Goal: Check status: Check status

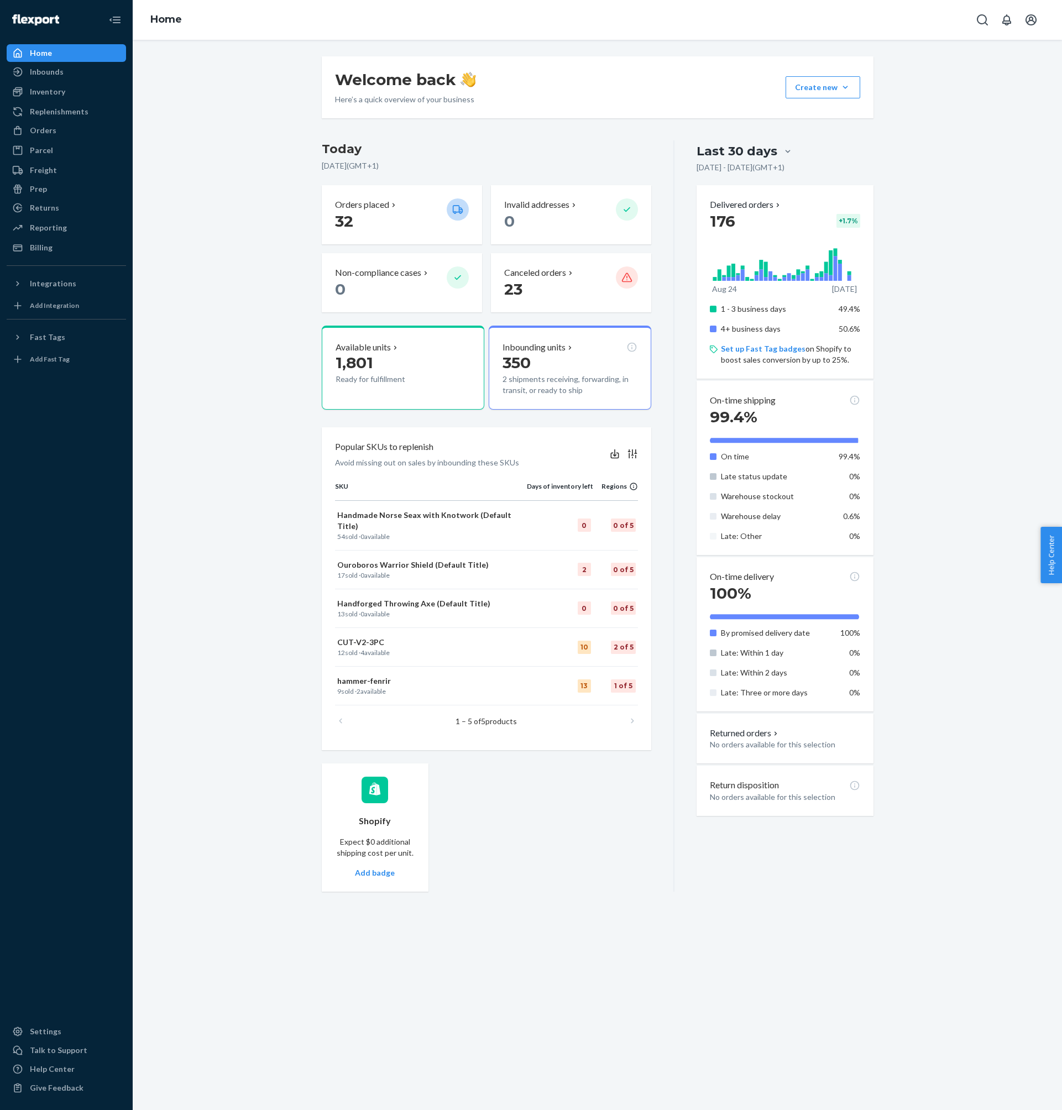
click at [71, 81] on div "Inbounds Shipping Plans Problems" at bounding box center [66, 72] width 119 height 19
click at [69, 81] on div "Inbounds Shipping Plans Problems" at bounding box center [66, 72] width 119 height 19
click at [50, 78] on div "Inbounds" at bounding box center [66, 71] width 117 height 15
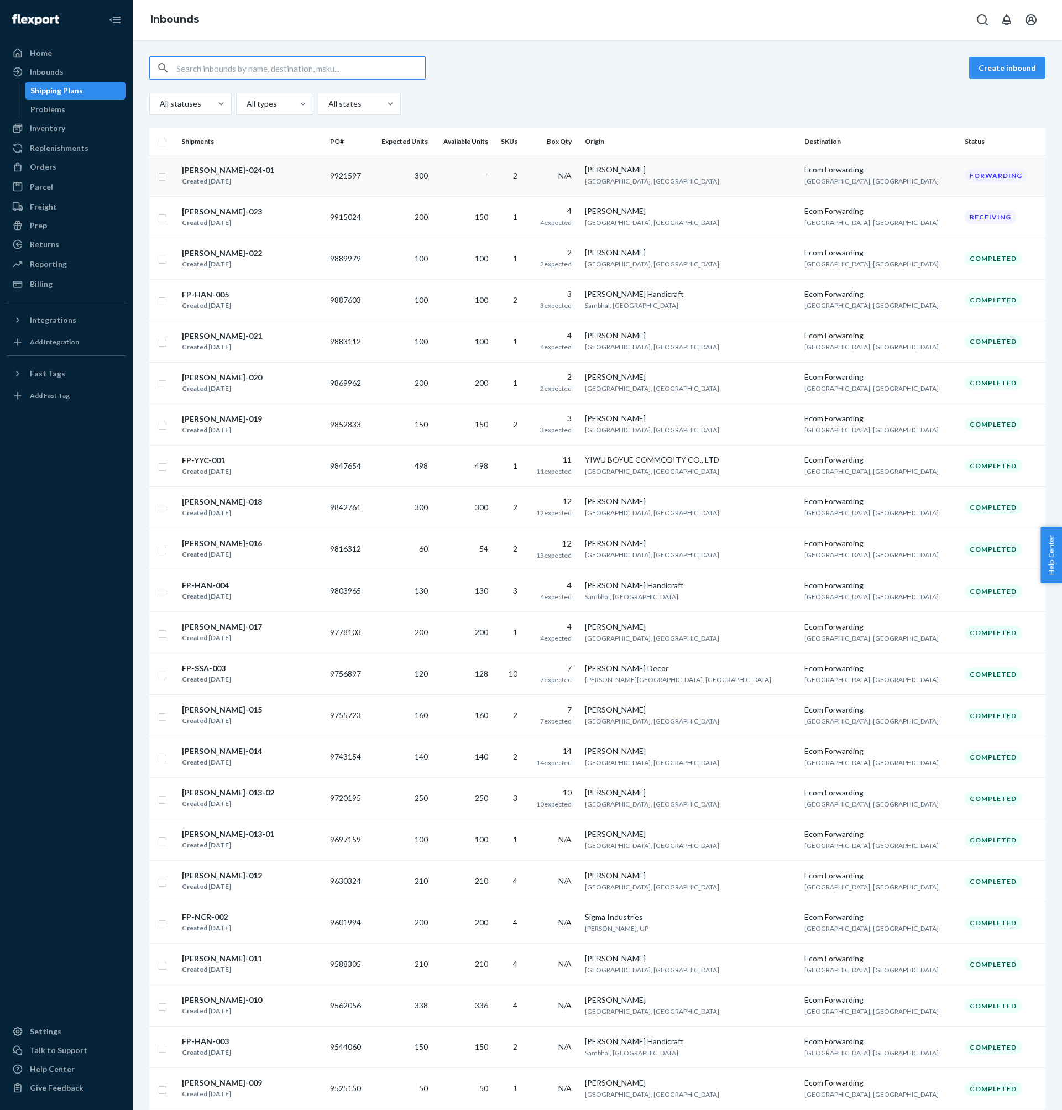
click at [275, 166] on div "[PERSON_NAME]-024-01 Created [DATE]" at bounding box center [251, 175] width 140 height 23
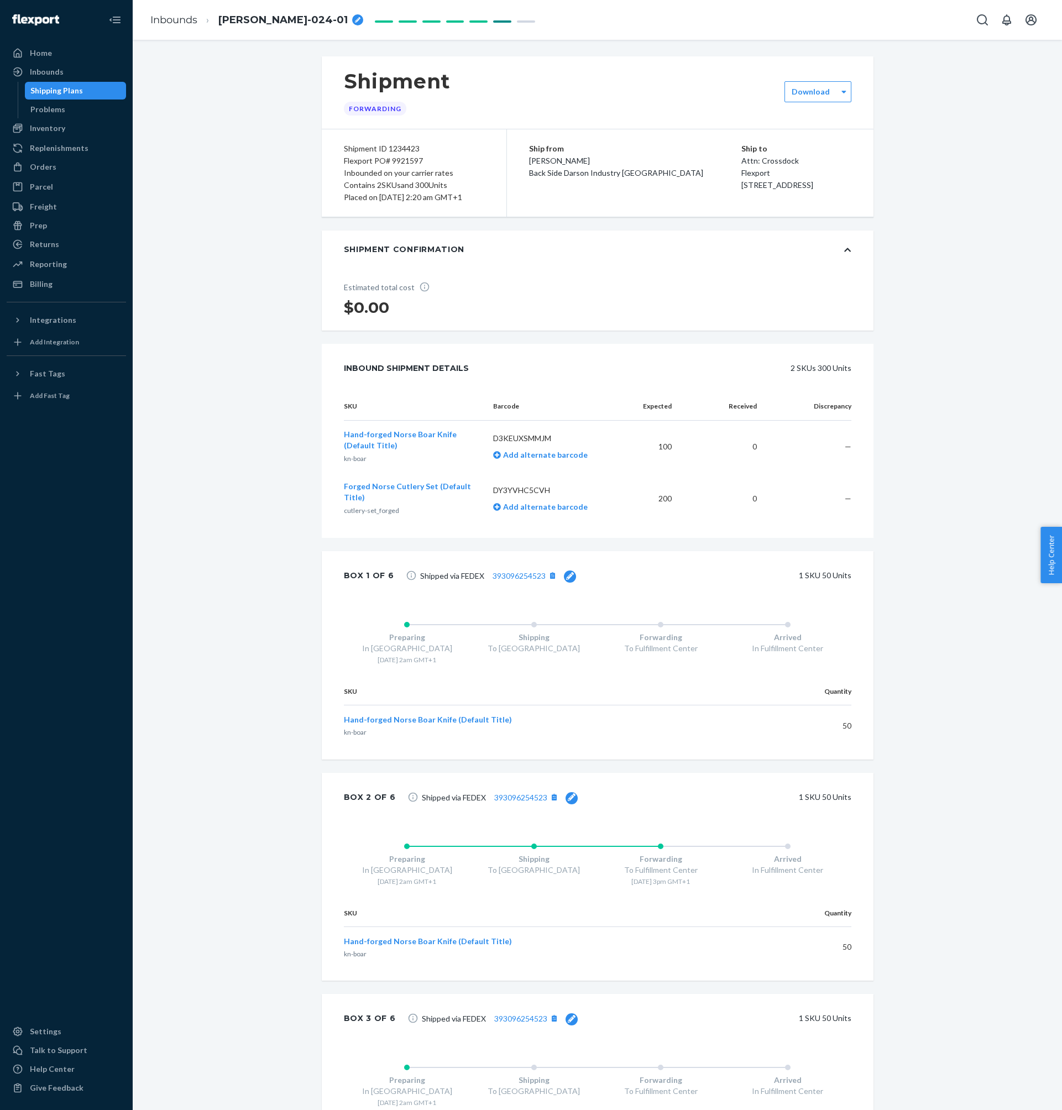
click at [223, 289] on div "Shipment Forwarding Download Shipment ID 1234423 Flexport PO# 9921597 Inbounded…" at bounding box center [597, 979] width 913 height 1846
click at [532, 581] on link "393096254523" at bounding box center [519, 575] width 53 height 9
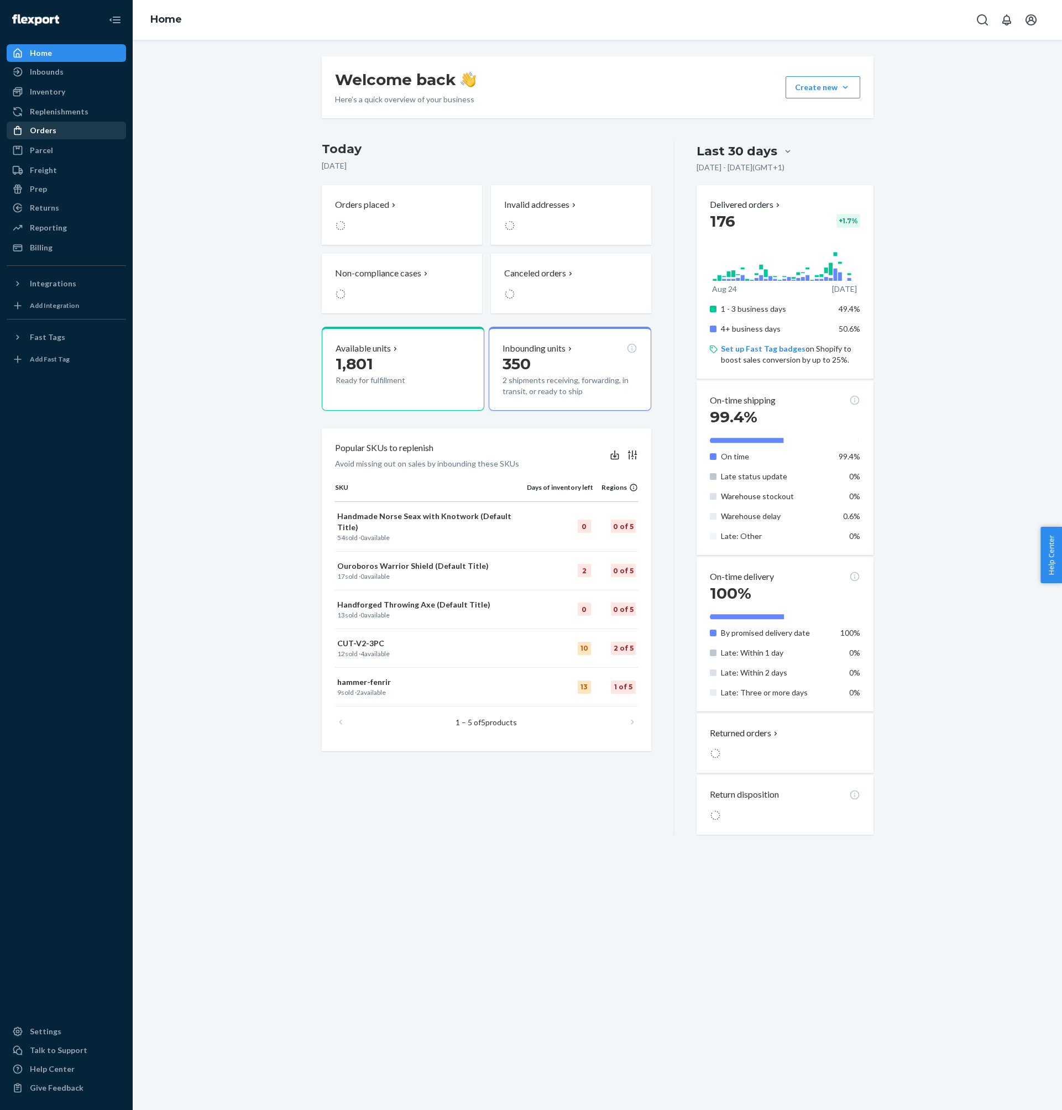
click at [76, 136] on div "Orders" at bounding box center [66, 130] width 117 height 15
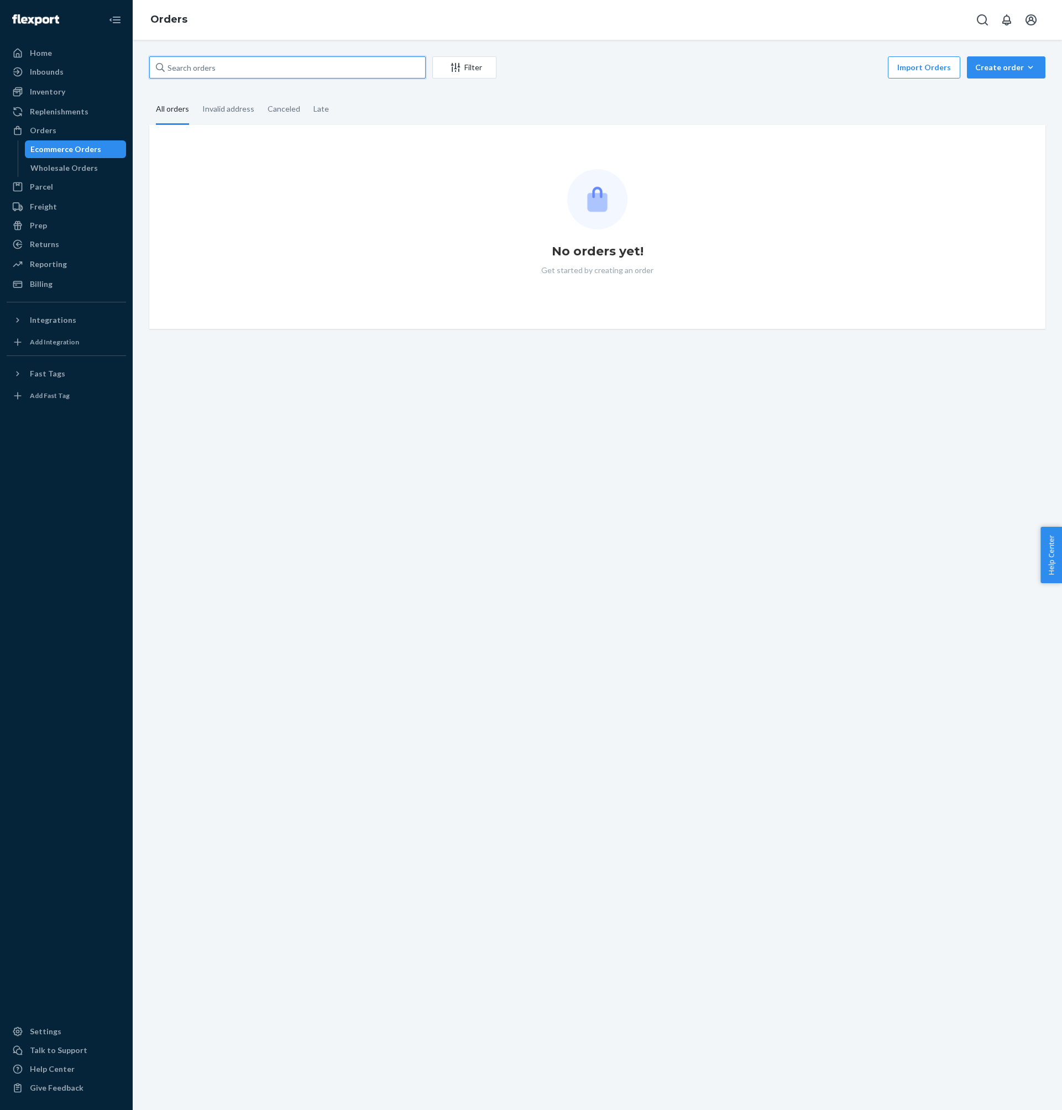
click at [300, 64] on input "text" at bounding box center [287, 67] width 277 height 22
paste input "NW6392"
type input "NW6392"
